Goal: Task Accomplishment & Management: Manage account settings

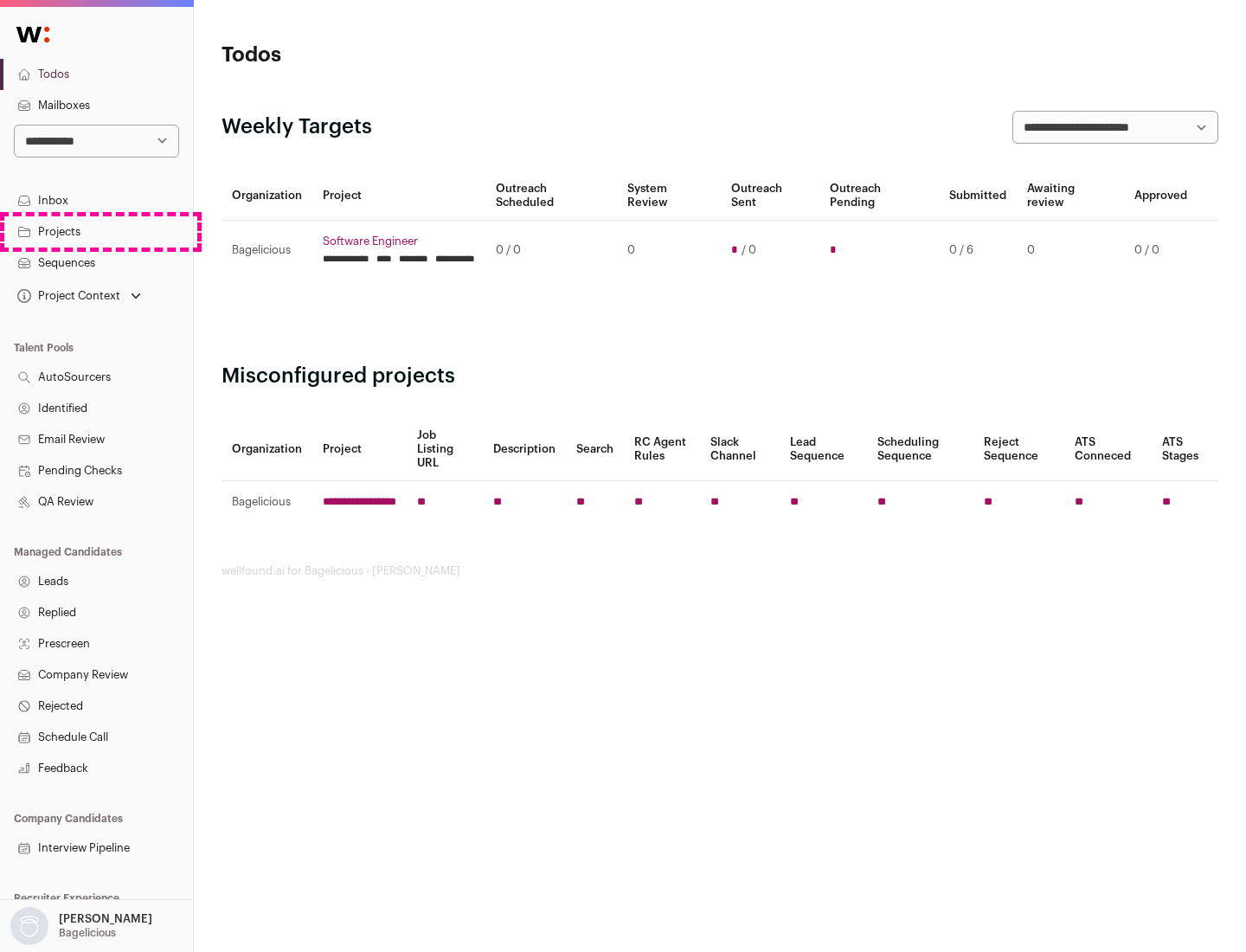
click at [96, 231] on link "Projects" at bounding box center [96, 232] width 193 height 31
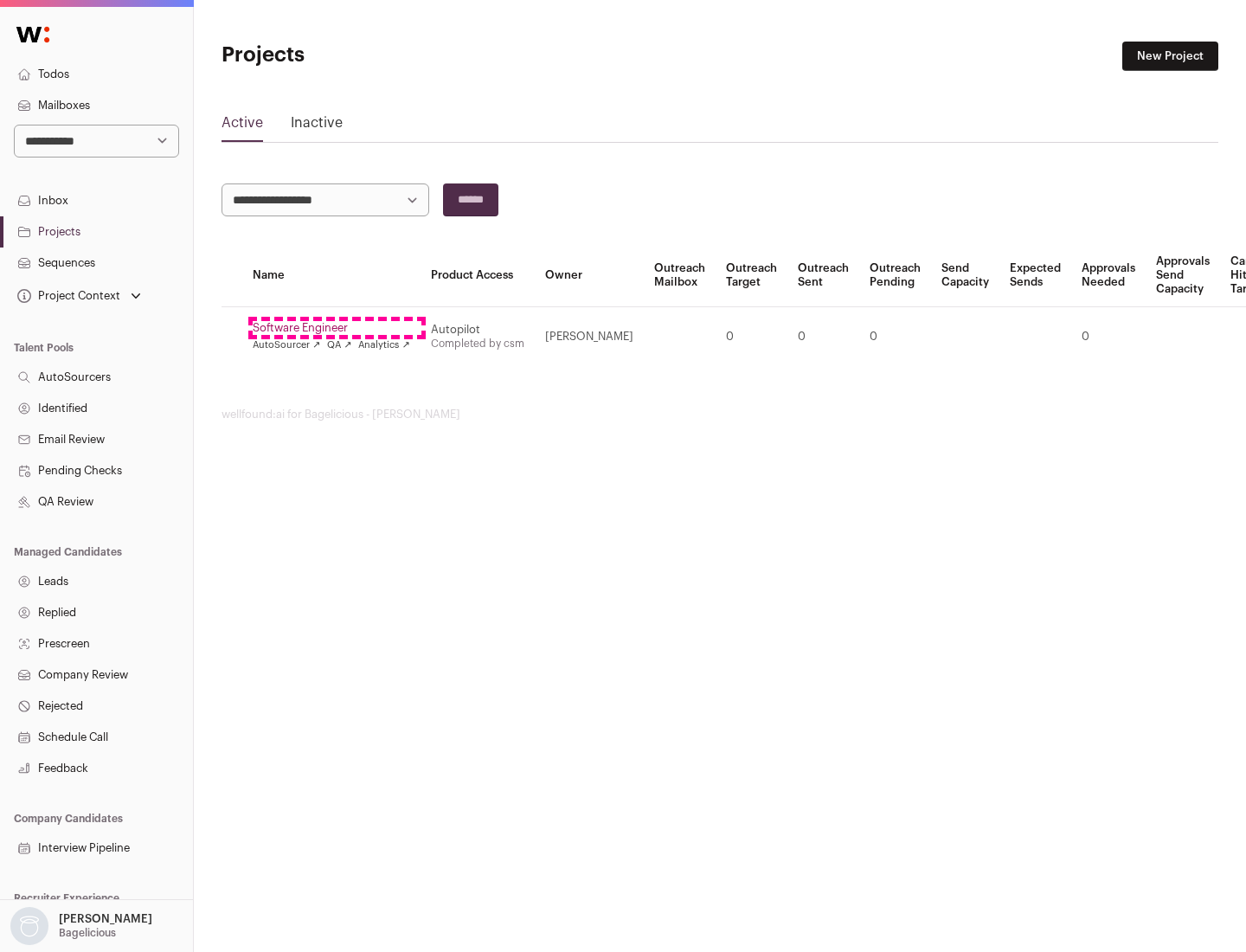
click at [337, 328] on link "Software Engineer" at bounding box center [331, 329] width 158 height 14
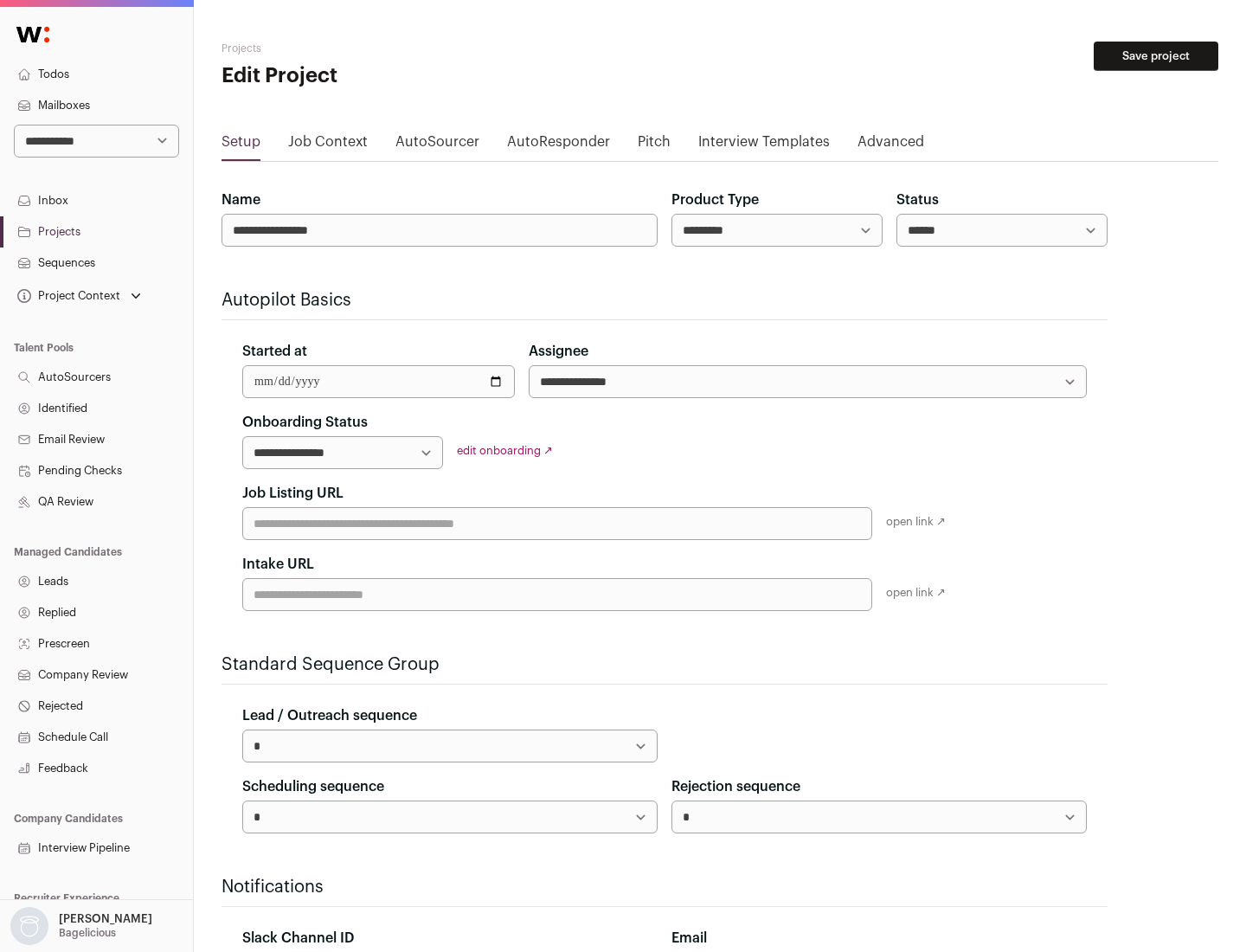
click at [1156, 56] on button "Save project" at bounding box center [1156, 56] width 125 height 29
